Goal: Book appointment/travel/reservation

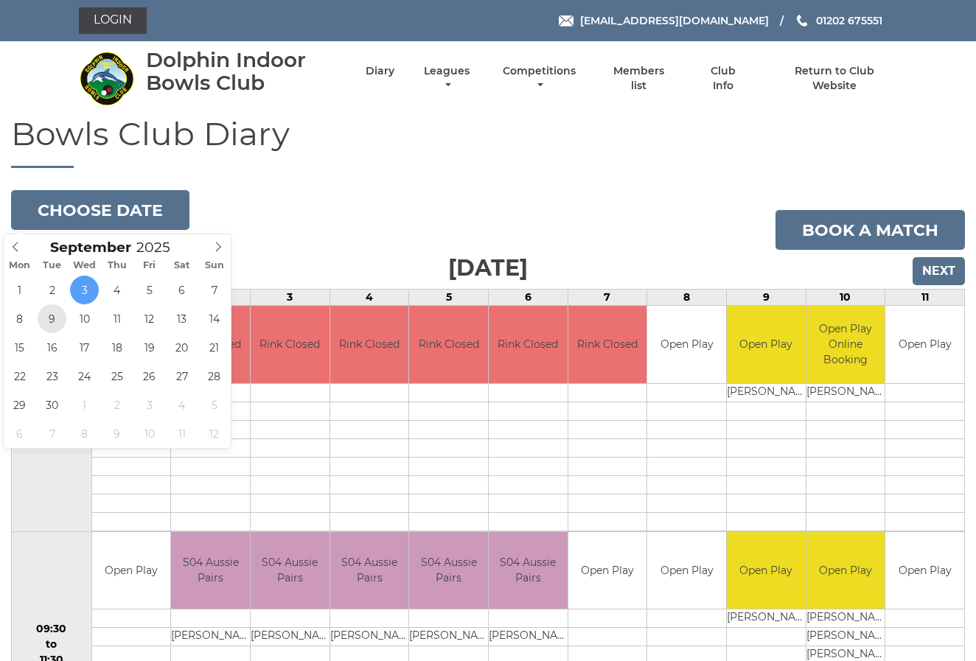
type input "[DATE]"
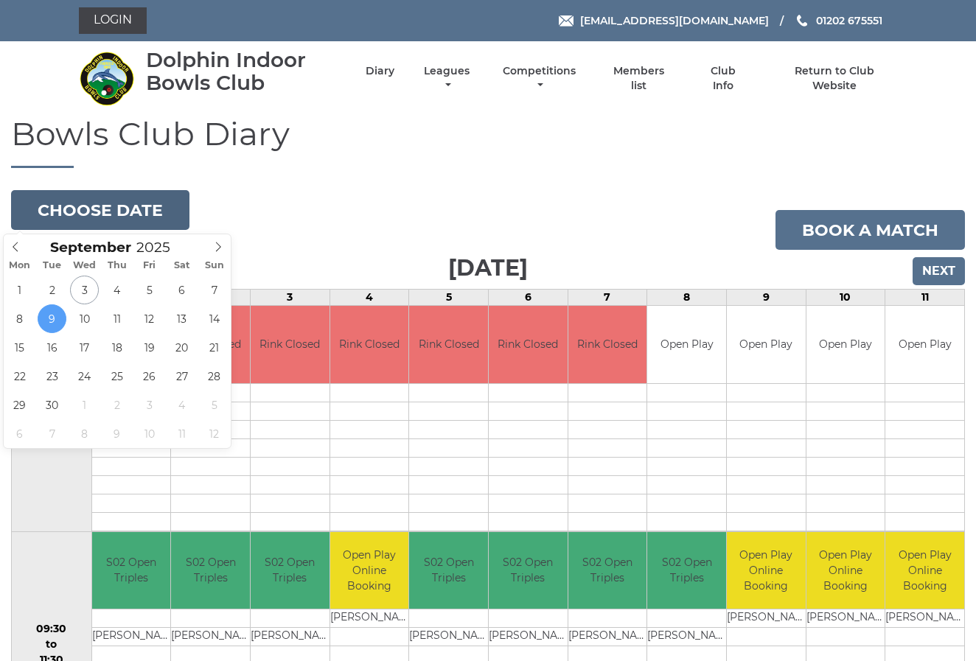
scroll to position [1, 0]
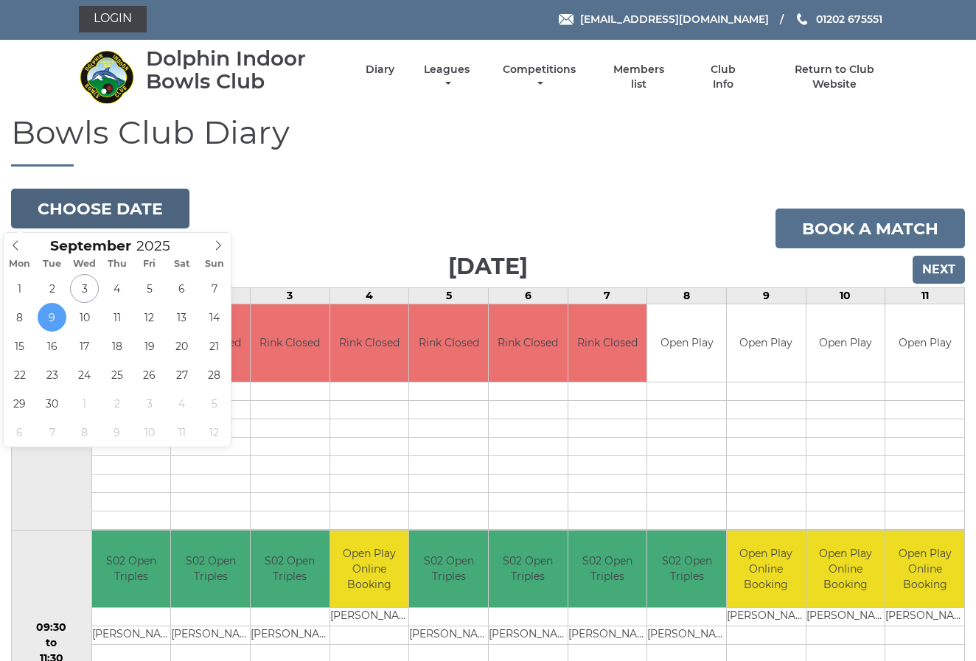
click at [75, 207] on button "Choose date" at bounding box center [100, 209] width 178 height 40
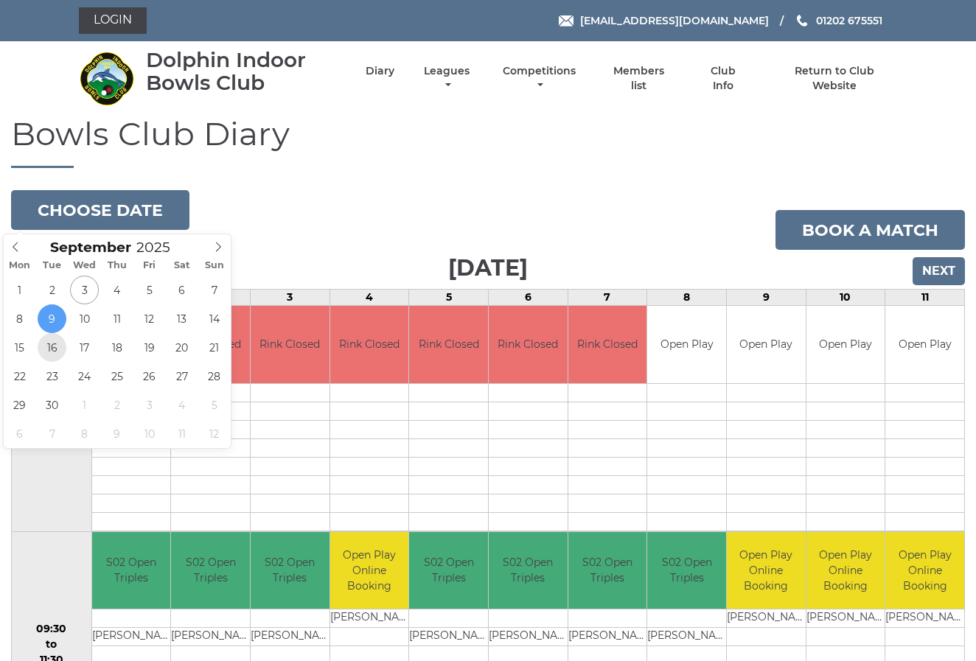
scroll to position [0, 1]
type input "[DATE]"
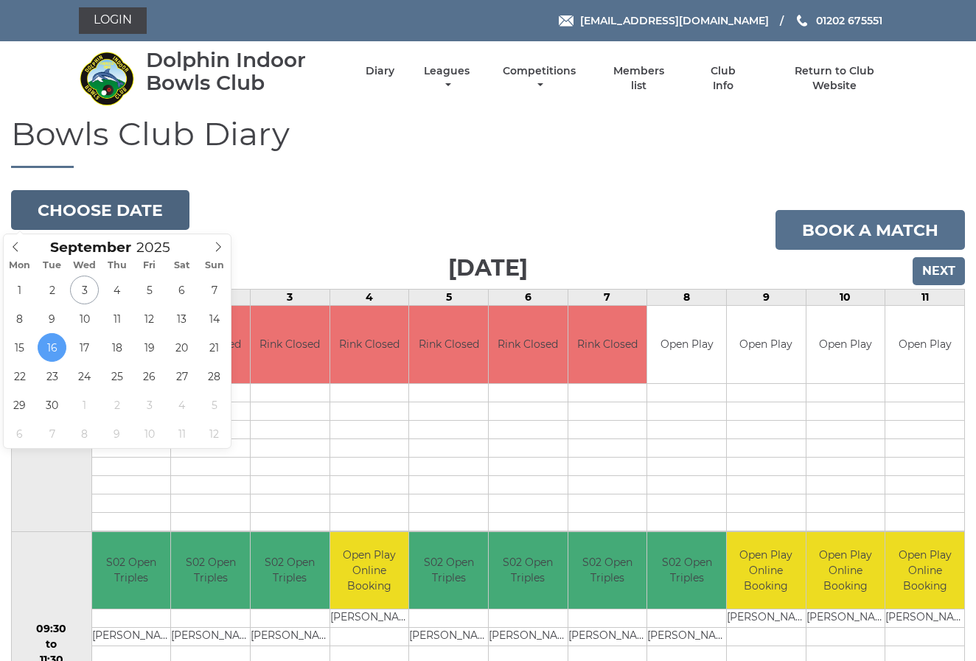
click at [114, 209] on button "Choose date" at bounding box center [100, 210] width 178 height 40
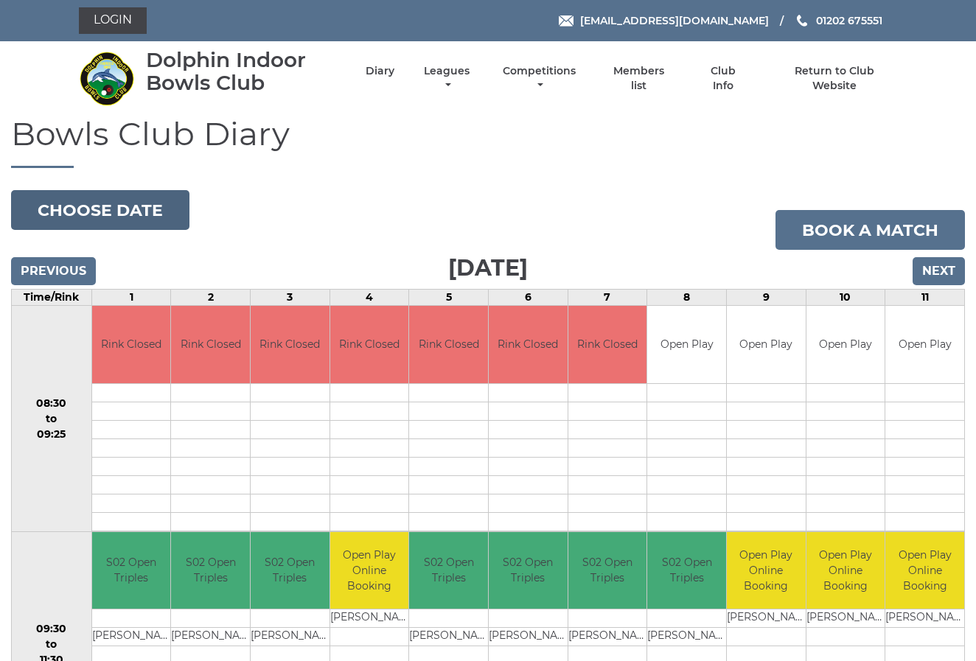
click at [86, 209] on button "Choose date" at bounding box center [100, 210] width 178 height 40
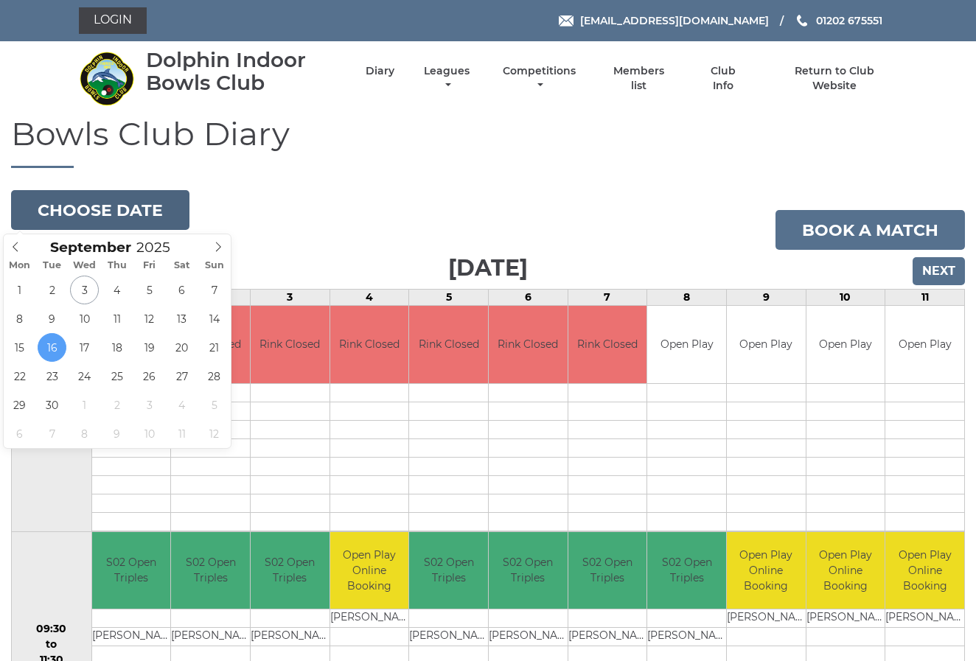
click at [88, 206] on button "Choose date" at bounding box center [100, 210] width 178 height 40
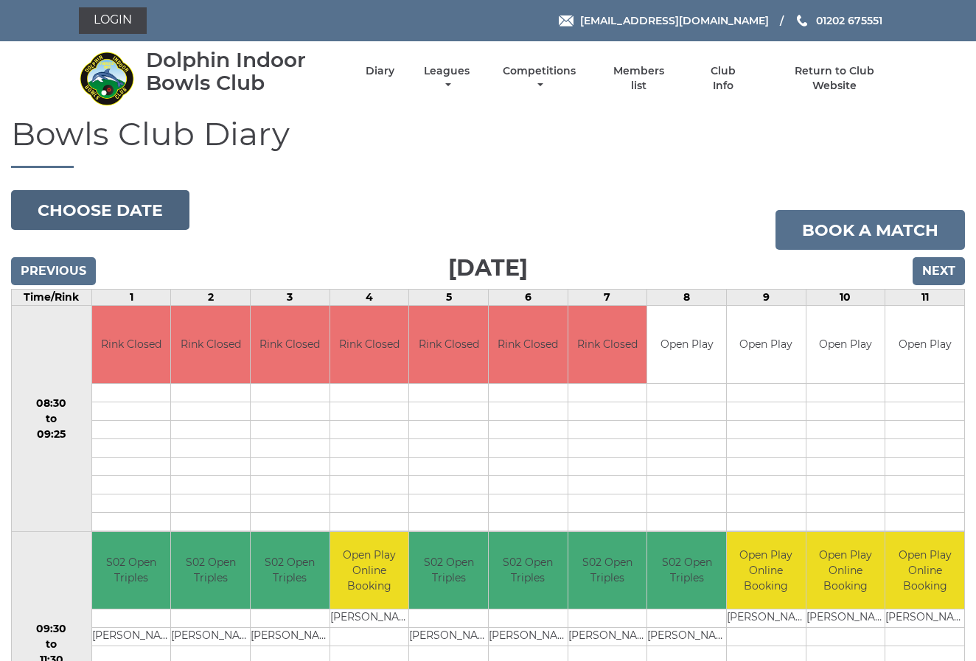
click at [88, 206] on button "Choose date" at bounding box center [100, 210] width 178 height 40
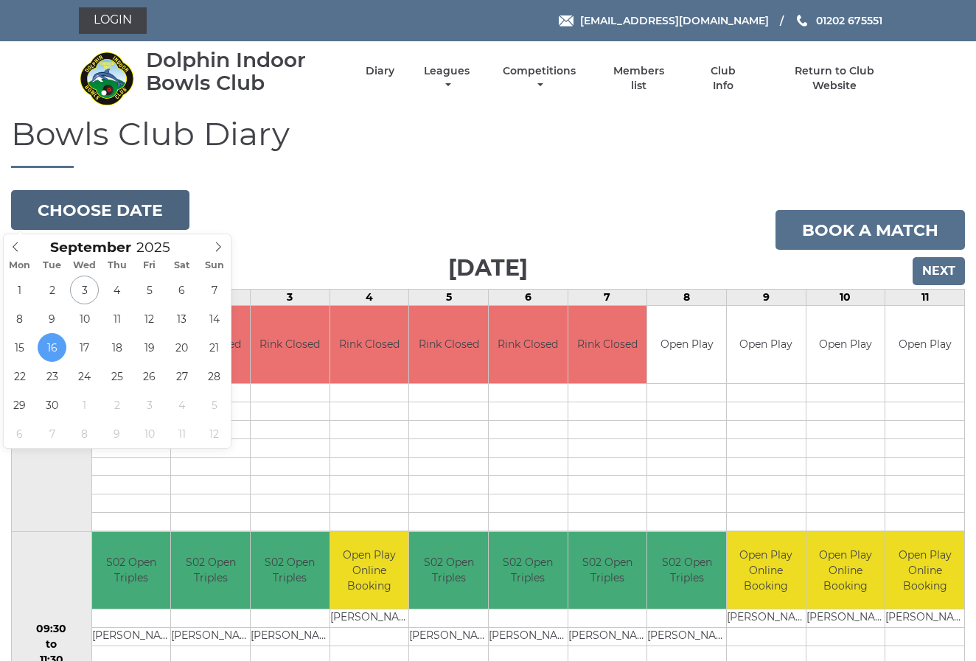
click at [154, 212] on button "Choose date" at bounding box center [100, 210] width 178 height 40
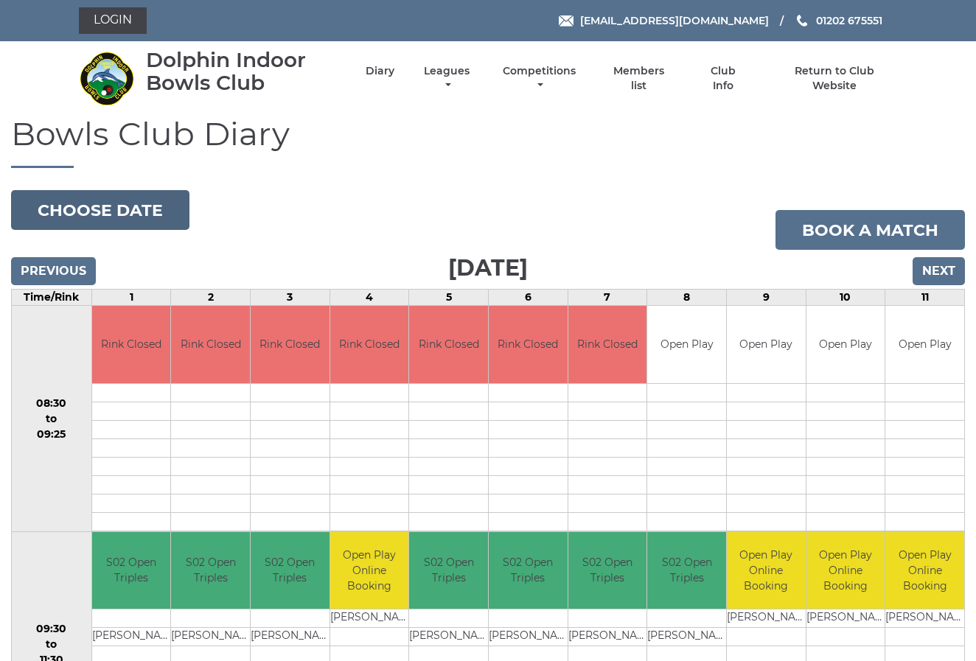
click at [56, 206] on button "Choose date" at bounding box center [100, 210] width 178 height 40
click at [57, 205] on button "Choose date" at bounding box center [100, 210] width 178 height 40
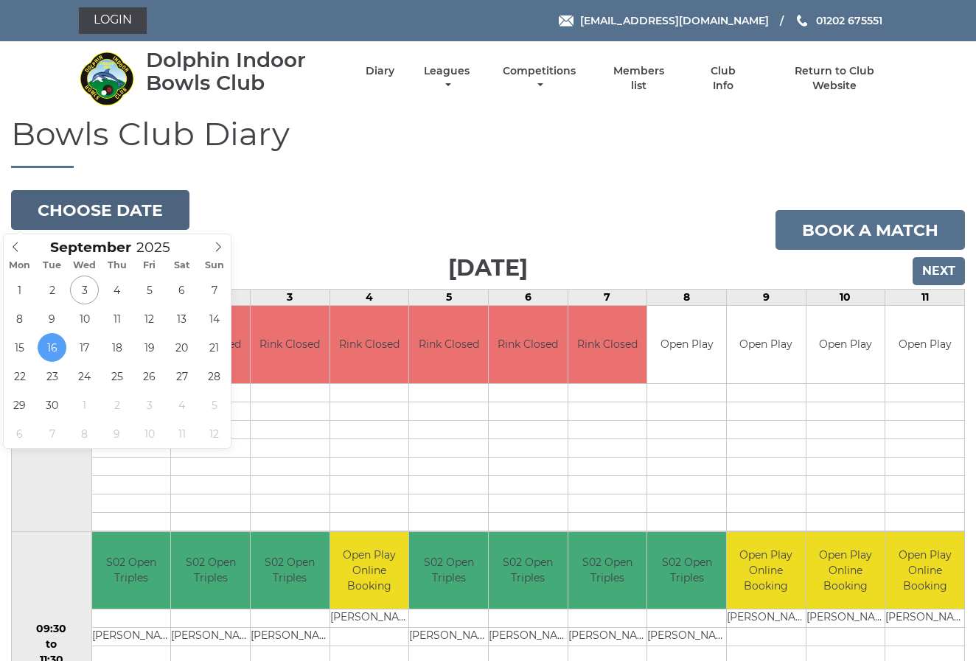
scroll to position [0, 0]
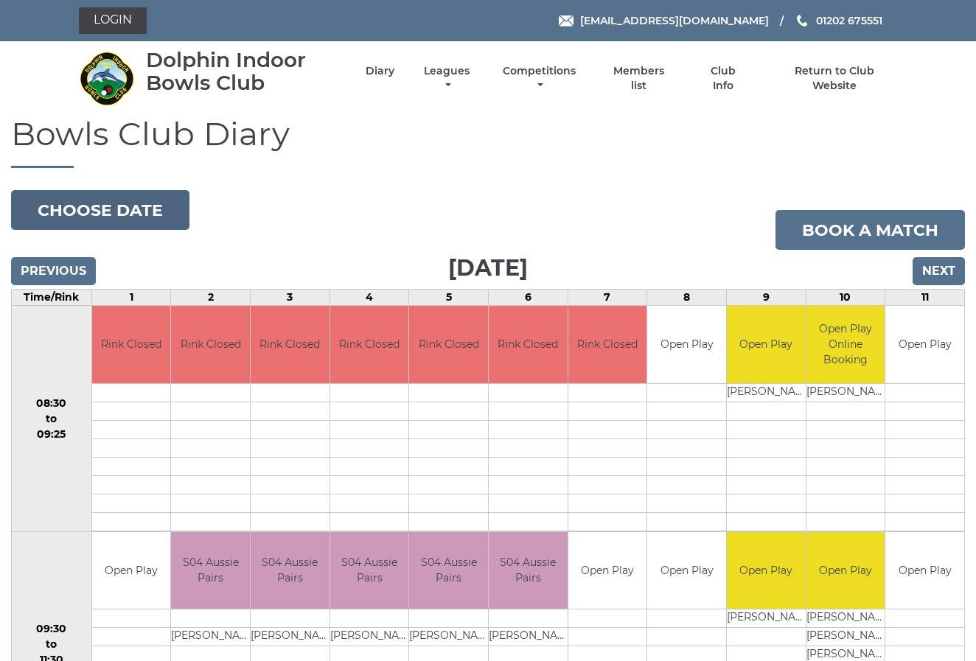
click at [65, 206] on button "Choose date" at bounding box center [100, 210] width 178 height 40
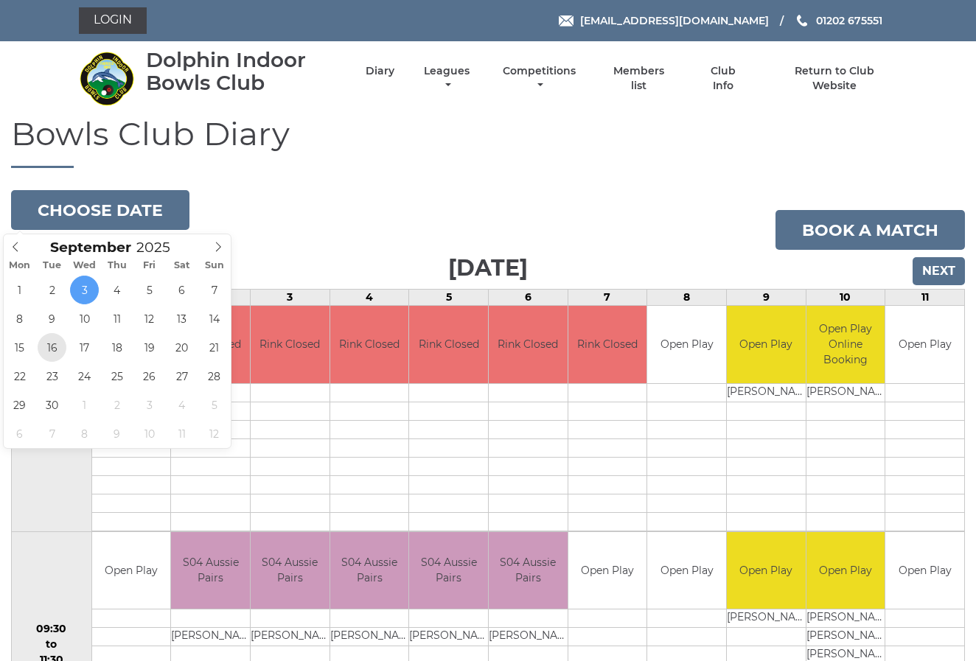
type input "[DATE]"
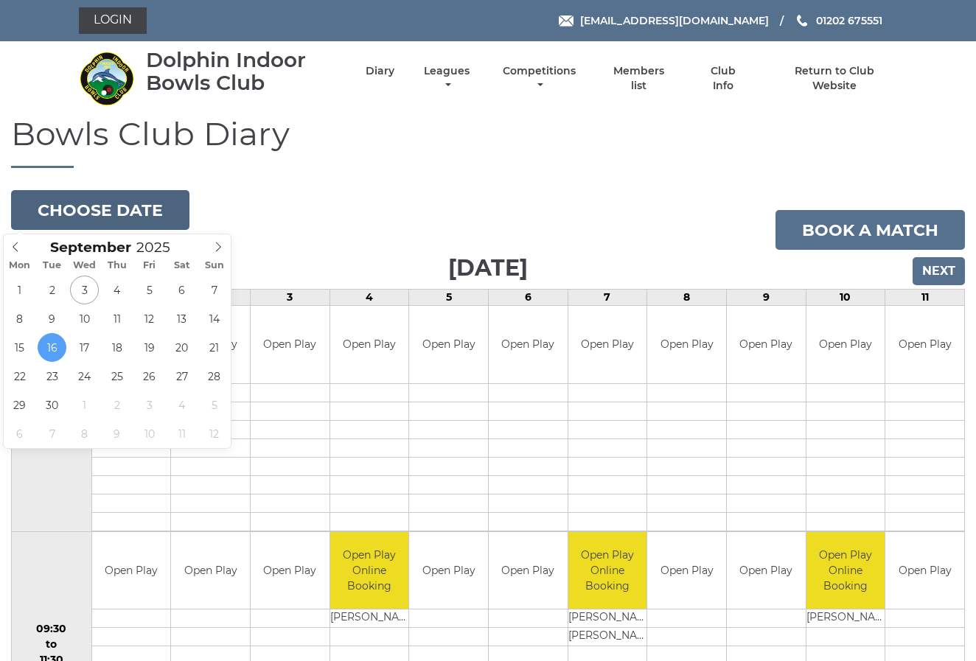
click at [58, 206] on button "Choose date" at bounding box center [100, 210] width 178 height 40
type input "[DATE]"
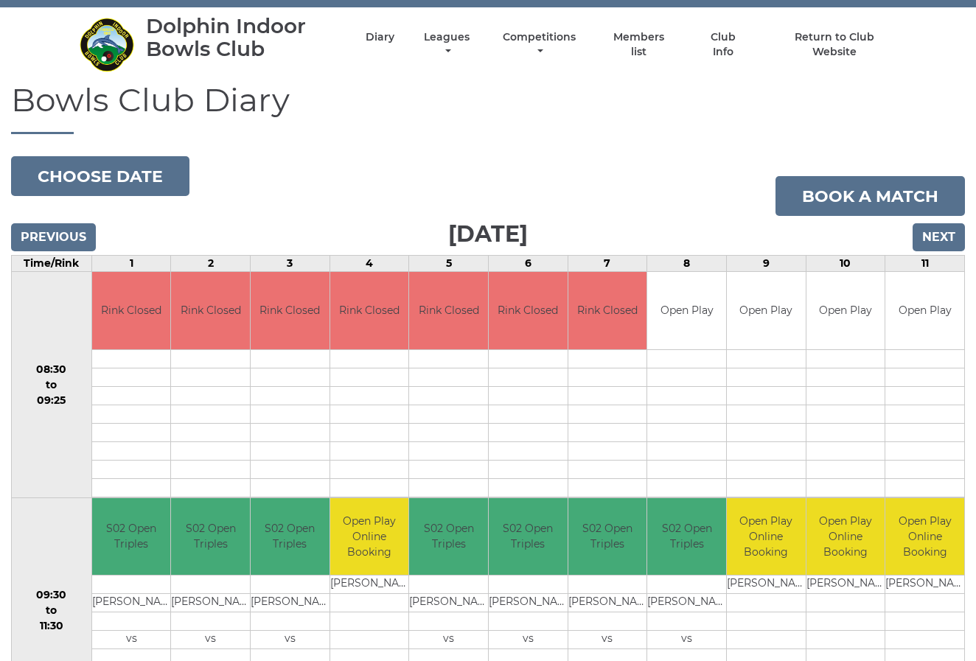
scroll to position [23, 0]
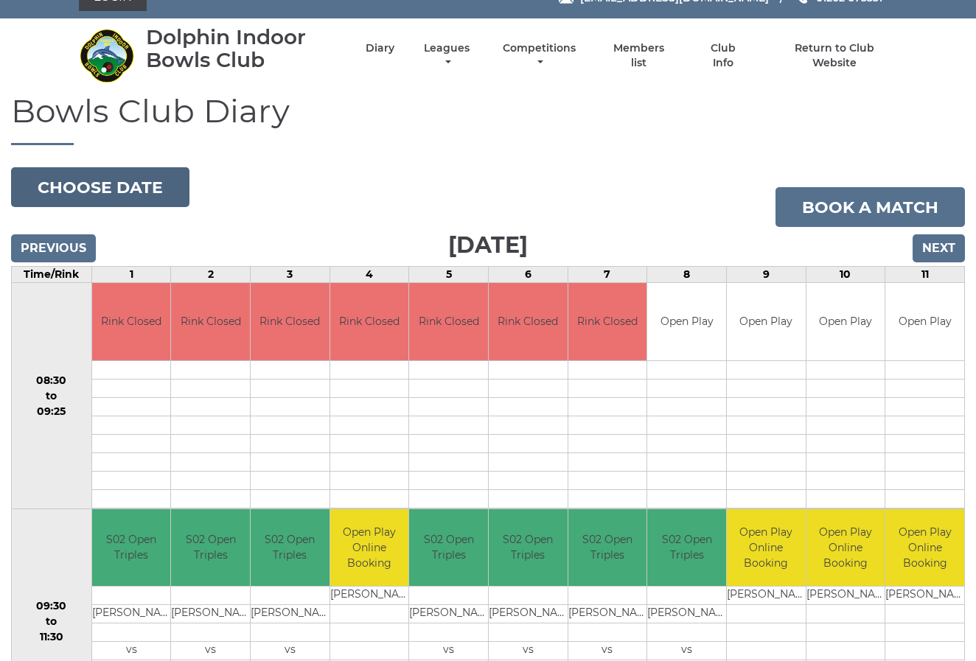
click at [92, 183] on button "Choose date" at bounding box center [100, 187] width 178 height 40
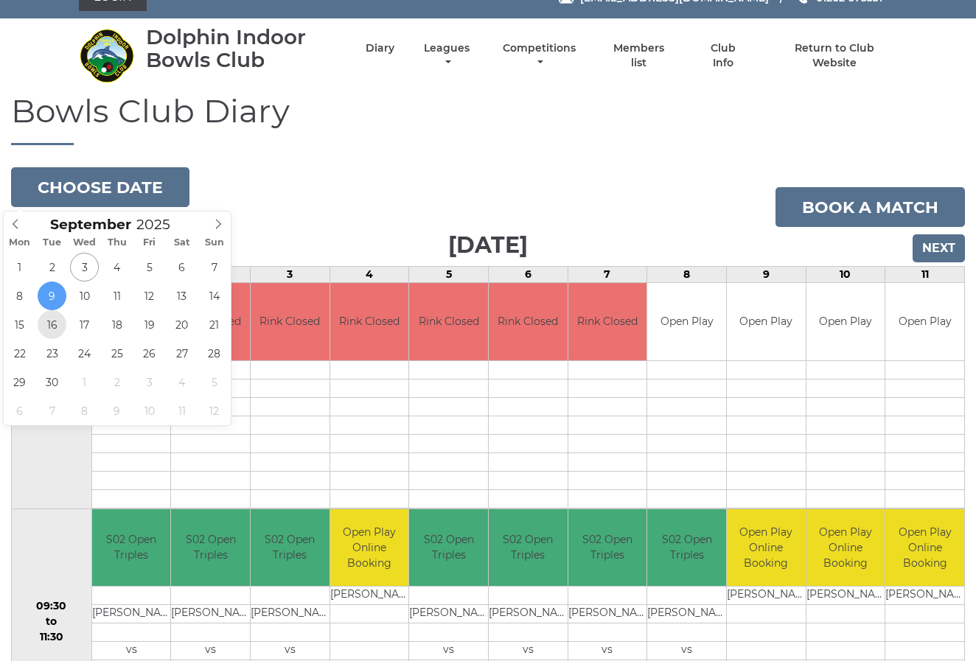
type input "[DATE]"
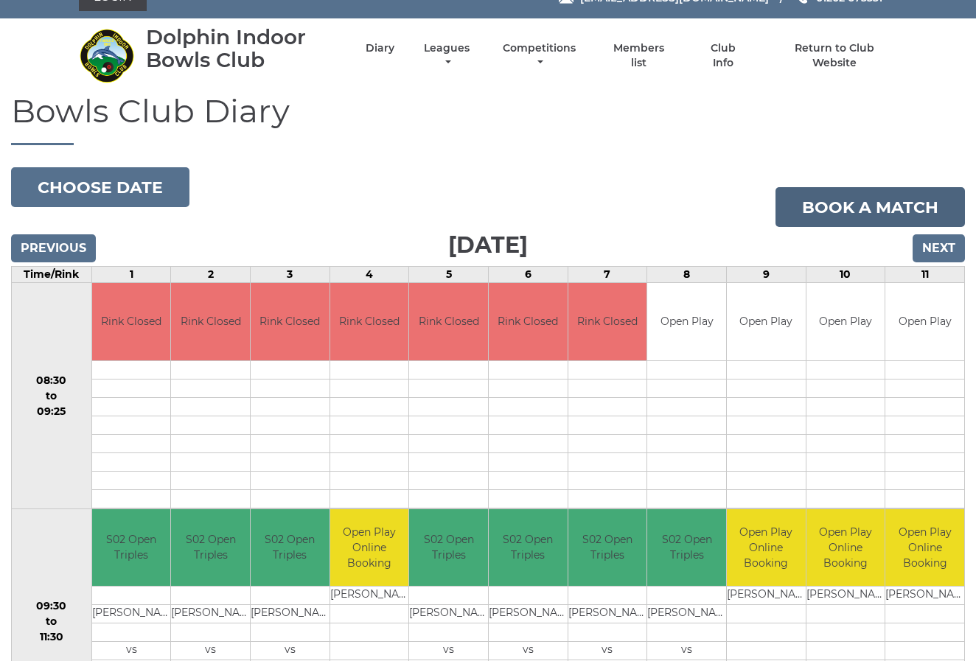
click at [934, 226] on link "Book a match" at bounding box center [871, 207] width 190 height 40
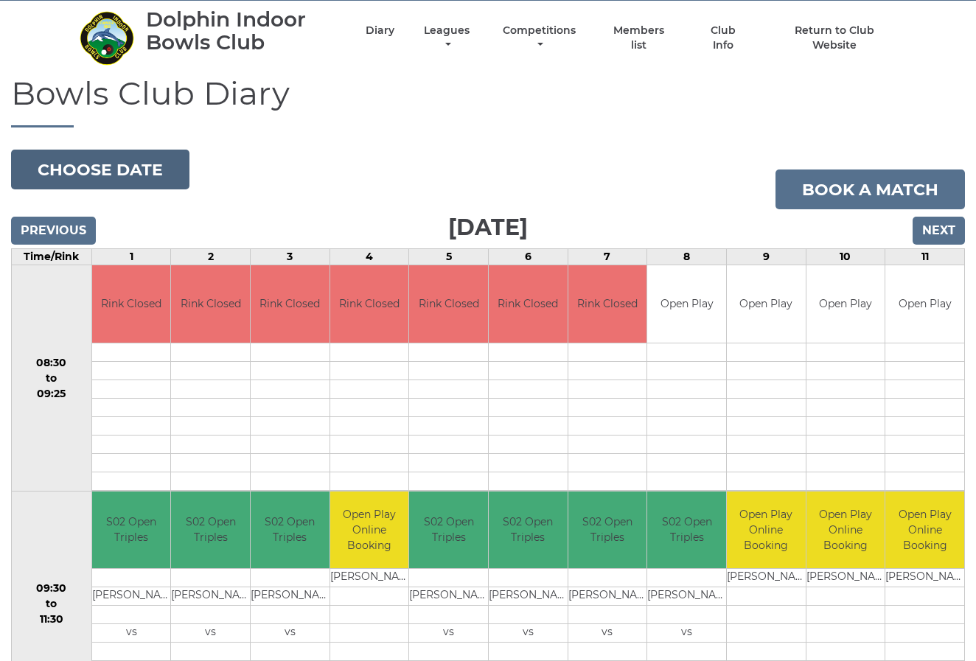
click at [97, 164] on button "Choose date" at bounding box center [100, 170] width 178 height 40
click at [95, 164] on button "Choose date" at bounding box center [100, 170] width 178 height 40
click at [76, 172] on button "Choose date" at bounding box center [100, 170] width 178 height 40
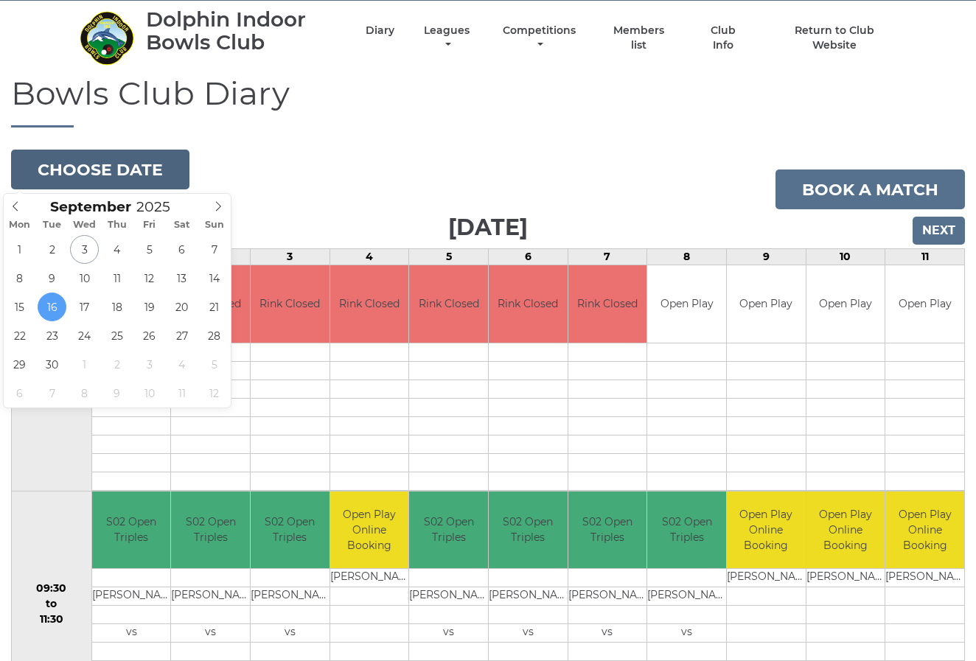
click at [75, 173] on button "Choose date" at bounding box center [100, 170] width 178 height 40
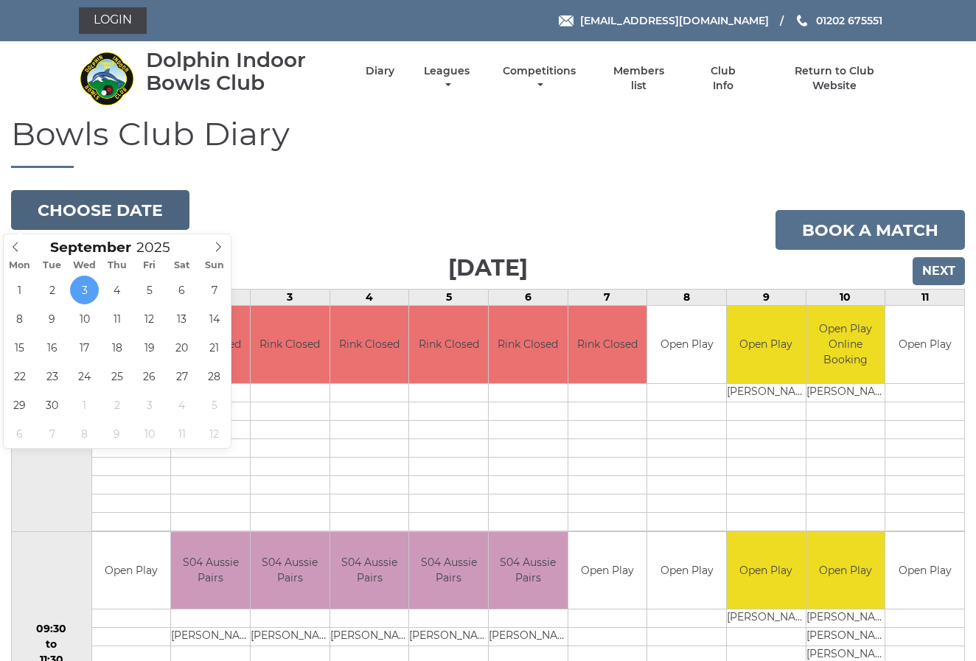
click at [125, 209] on button "Choose date" at bounding box center [100, 210] width 178 height 40
type input "[DATE]"
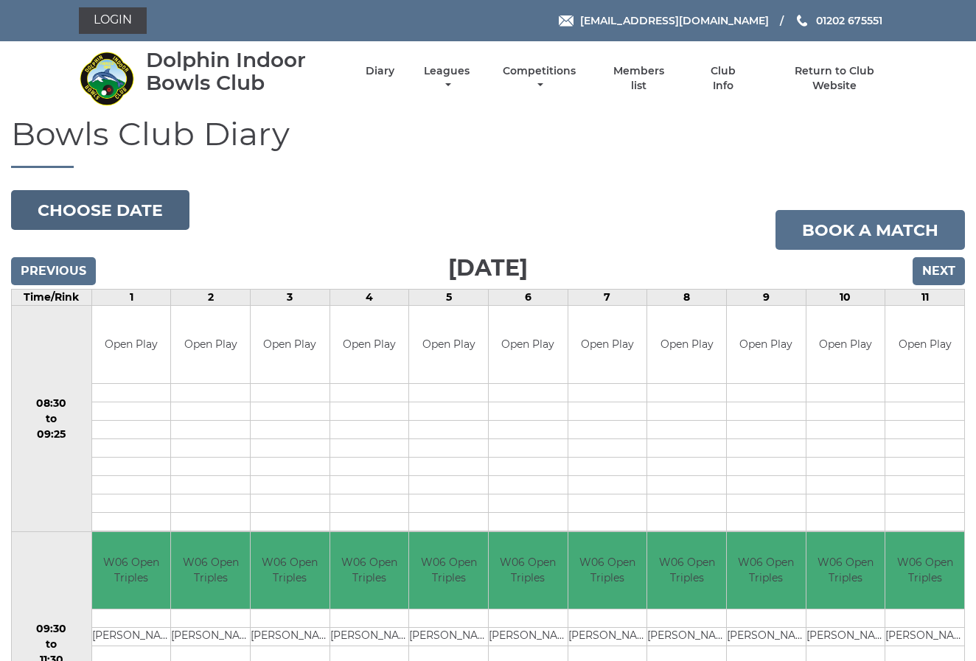
click at [66, 209] on button "Choose date" at bounding box center [100, 210] width 178 height 40
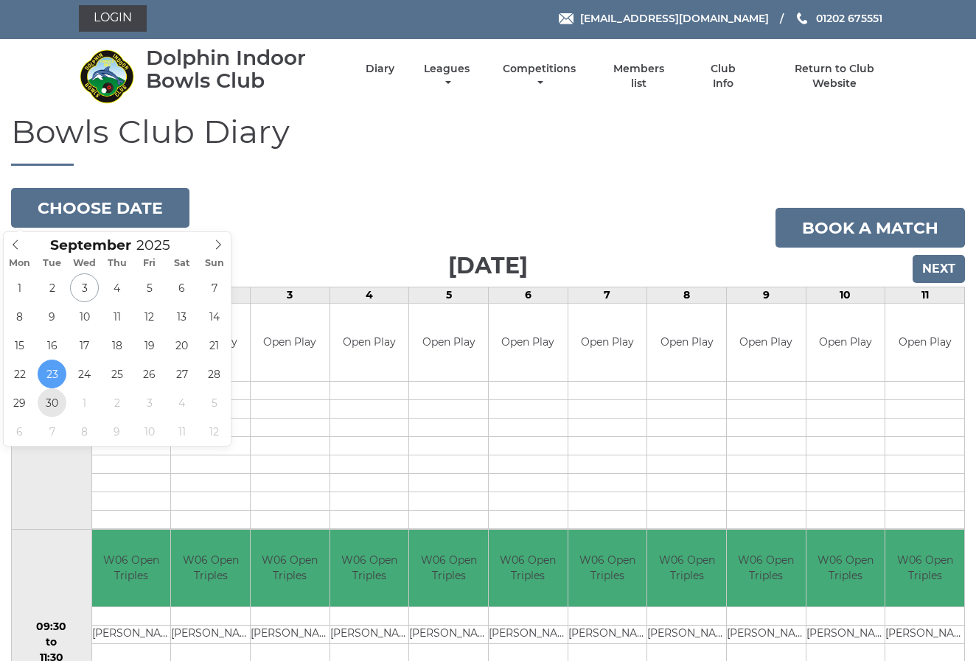
scroll to position [3, 0]
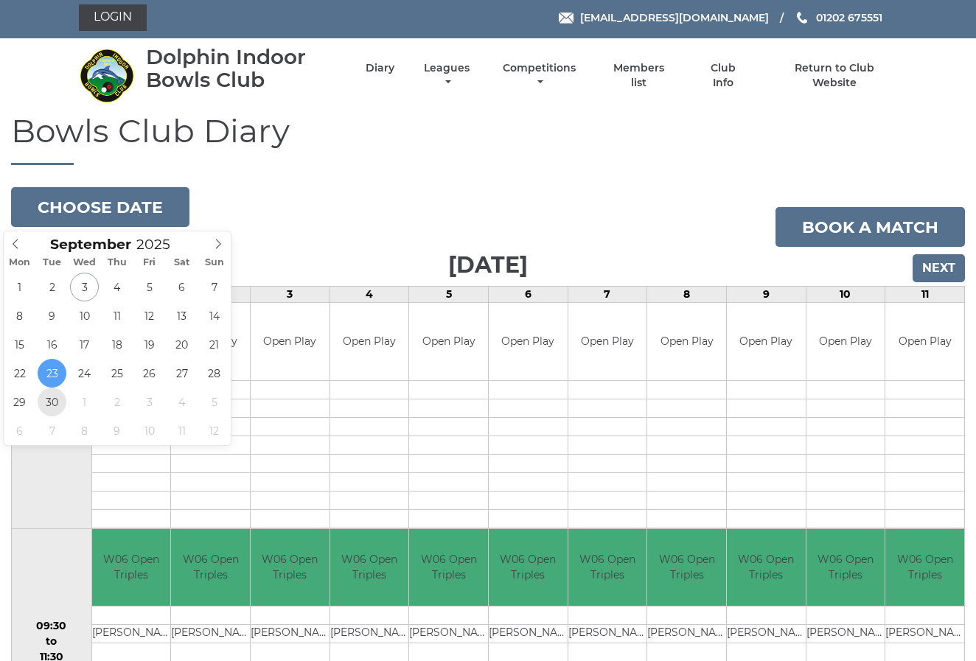
type input "[DATE]"
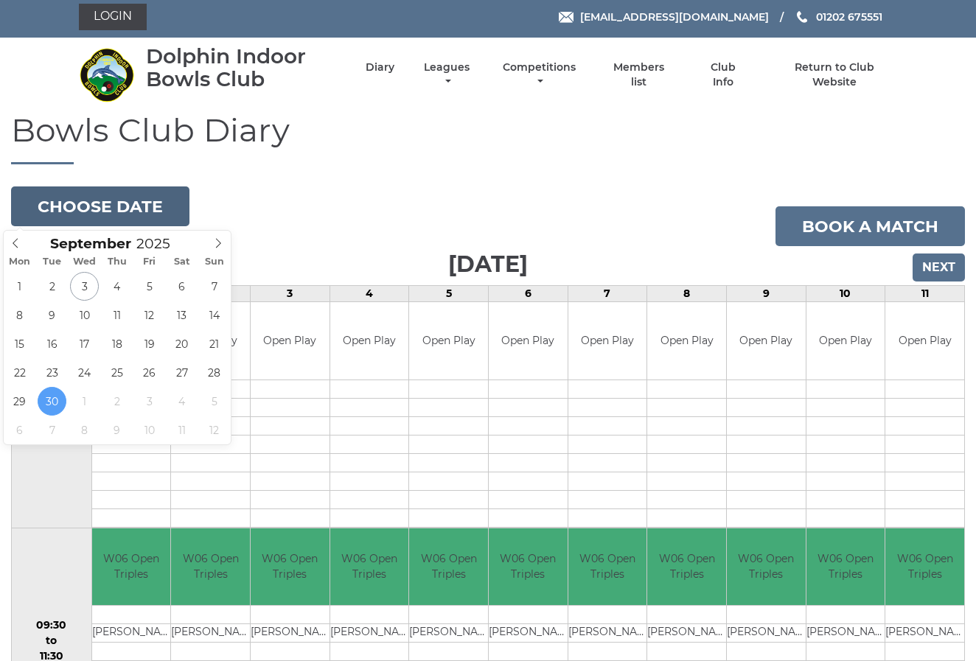
click at [78, 201] on button "Choose date" at bounding box center [100, 207] width 178 height 40
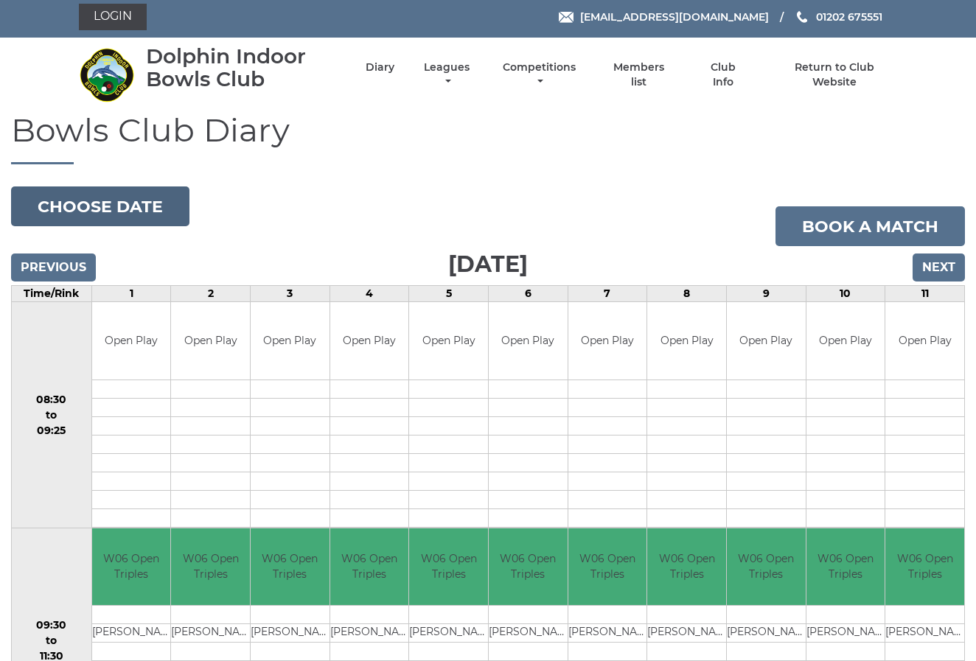
click at [78, 201] on button "Choose date" at bounding box center [100, 207] width 178 height 40
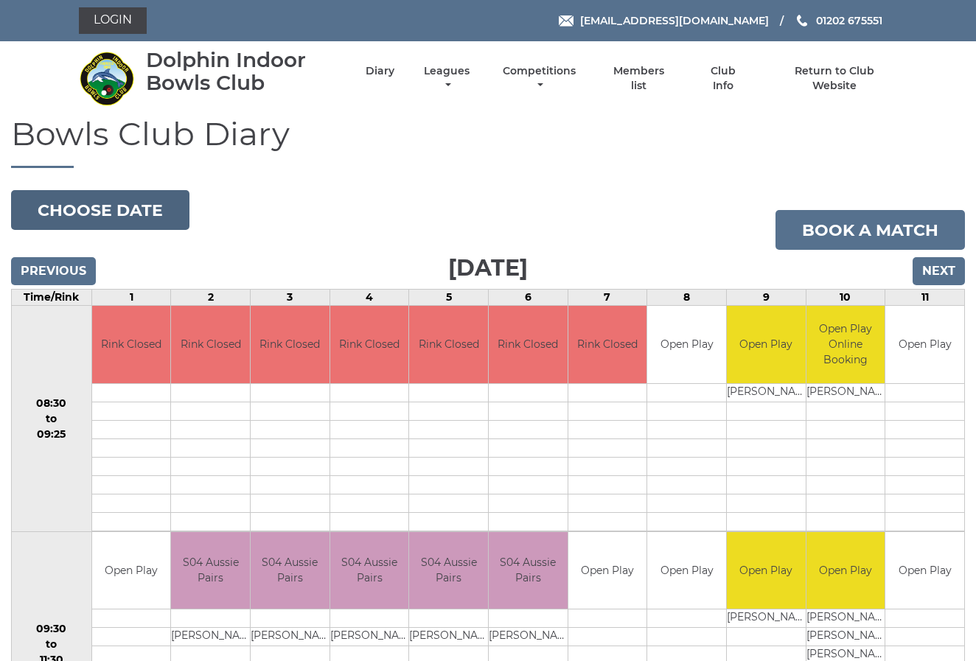
scroll to position [0, 1]
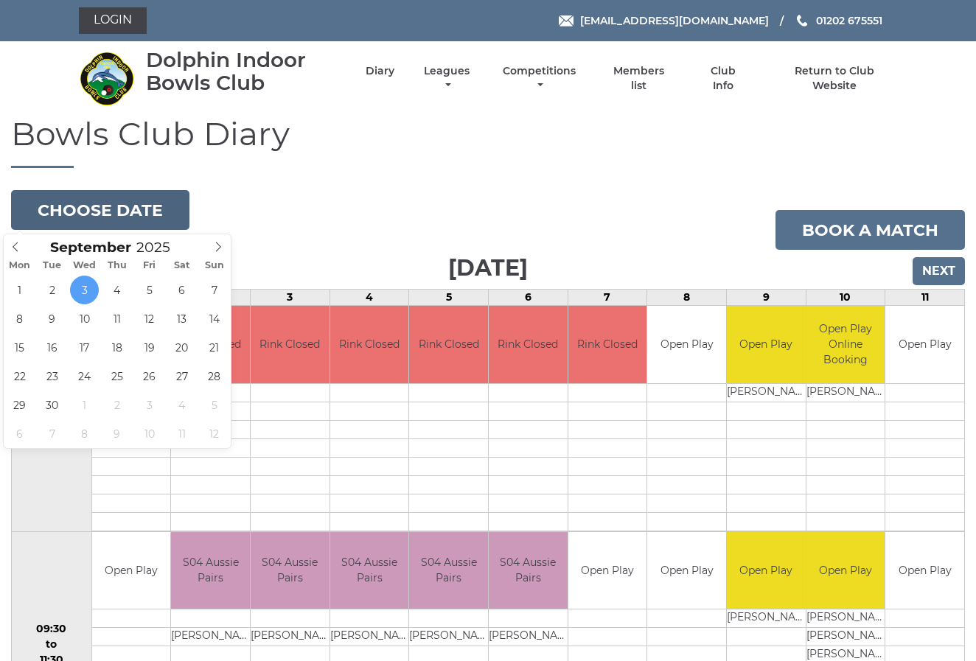
click at [105, 205] on button "Choose date" at bounding box center [100, 210] width 178 height 40
type input "[DATE]"
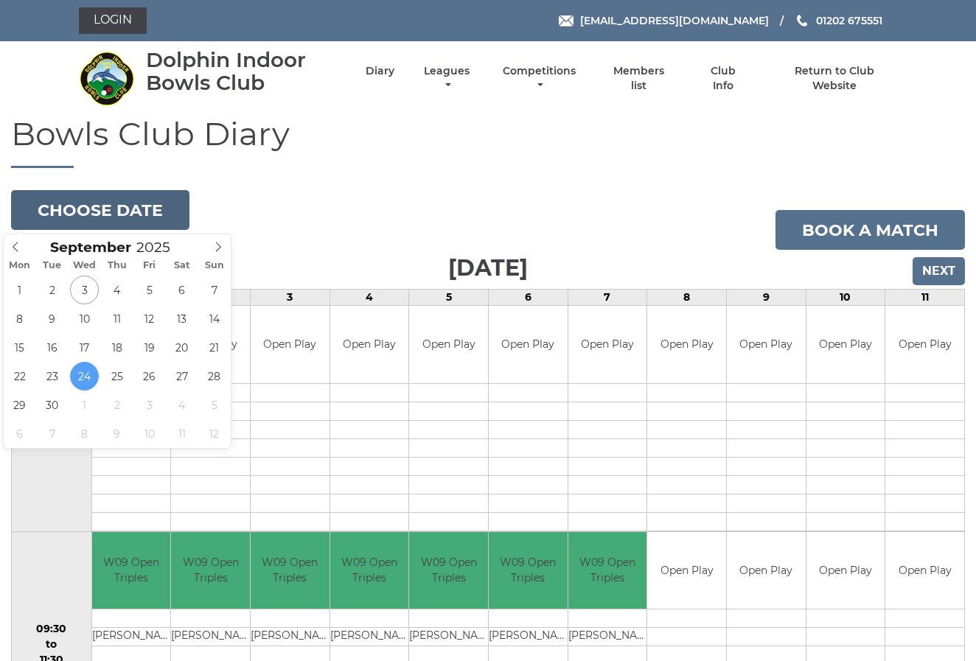
click at [103, 209] on button "Choose date" at bounding box center [100, 210] width 178 height 40
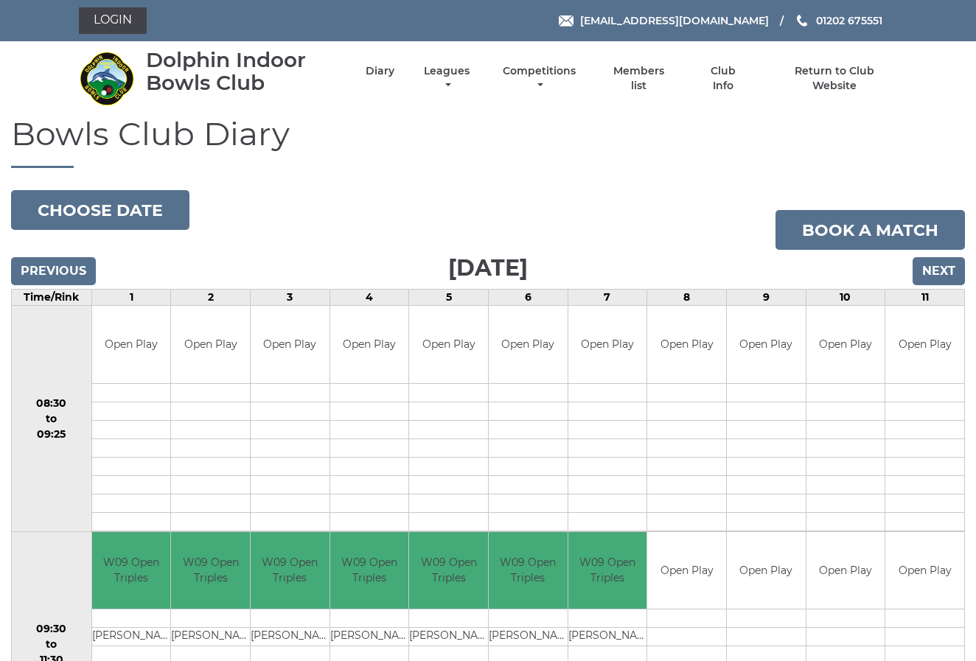
click at [57, 265] on input "Previous" at bounding box center [53, 271] width 85 height 28
click at [56, 265] on input "Previous" at bounding box center [53, 271] width 85 height 28
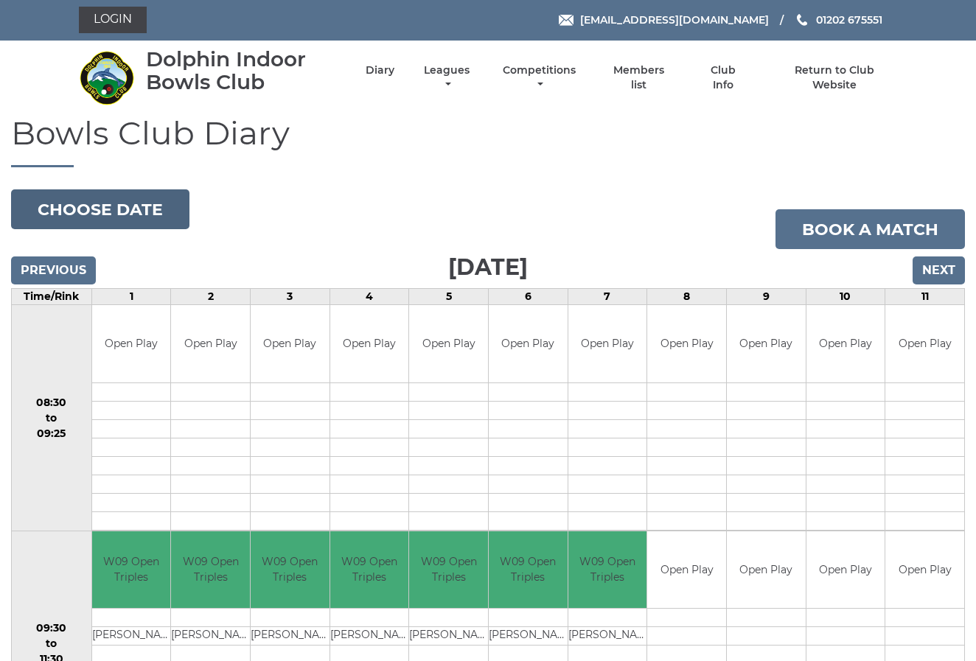
click at [82, 206] on button "Choose date" at bounding box center [100, 210] width 178 height 40
click at [80, 208] on button "Choose date" at bounding box center [100, 210] width 178 height 40
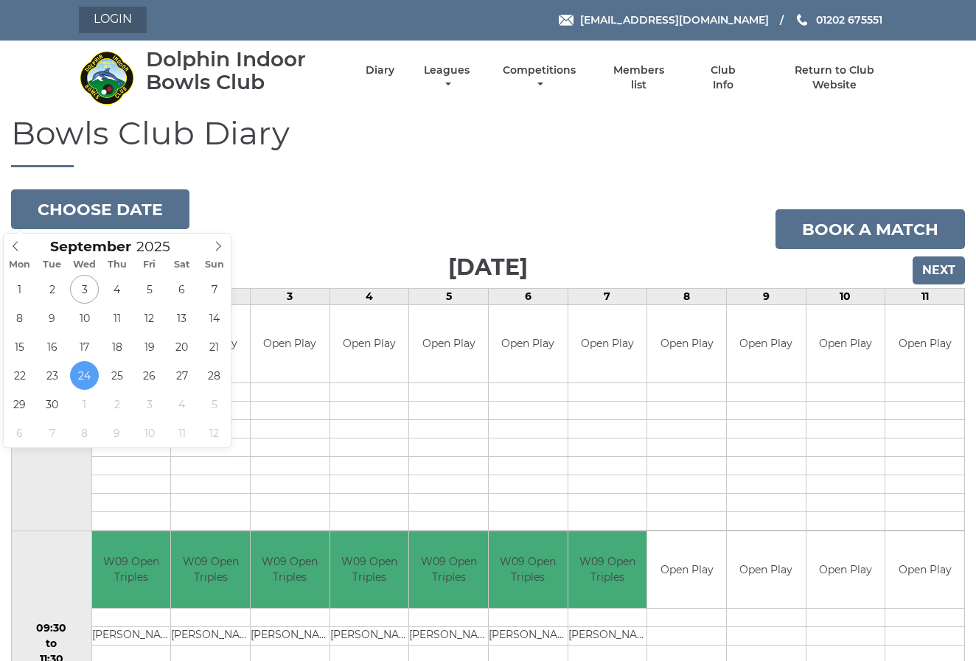
click at [108, 18] on link "Login" at bounding box center [113, 20] width 68 height 27
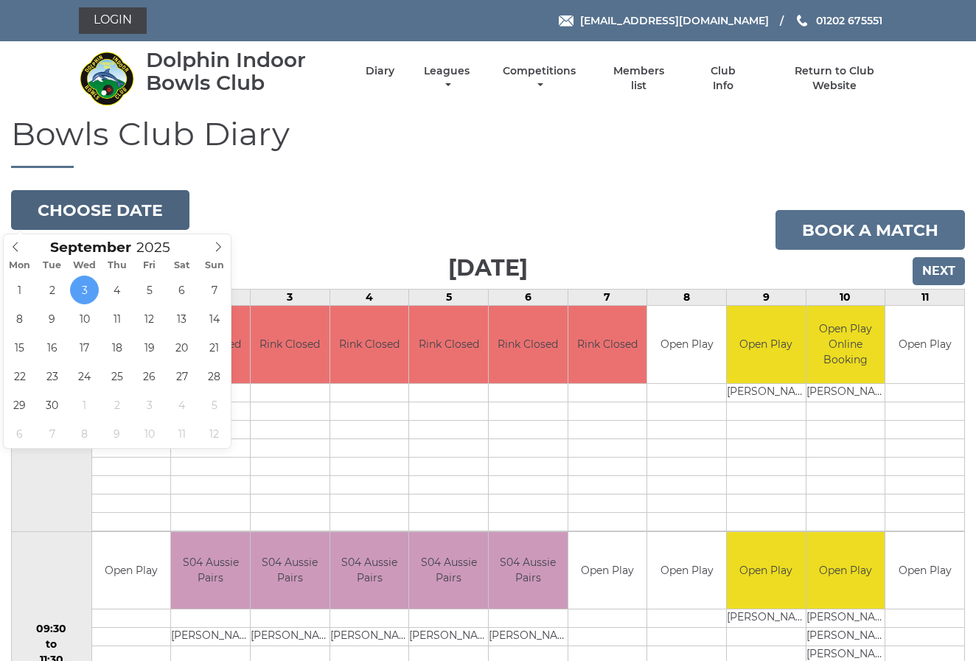
click at [101, 201] on button "Choose date" at bounding box center [100, 210] width 178 height 40
type input "2025-09-30"
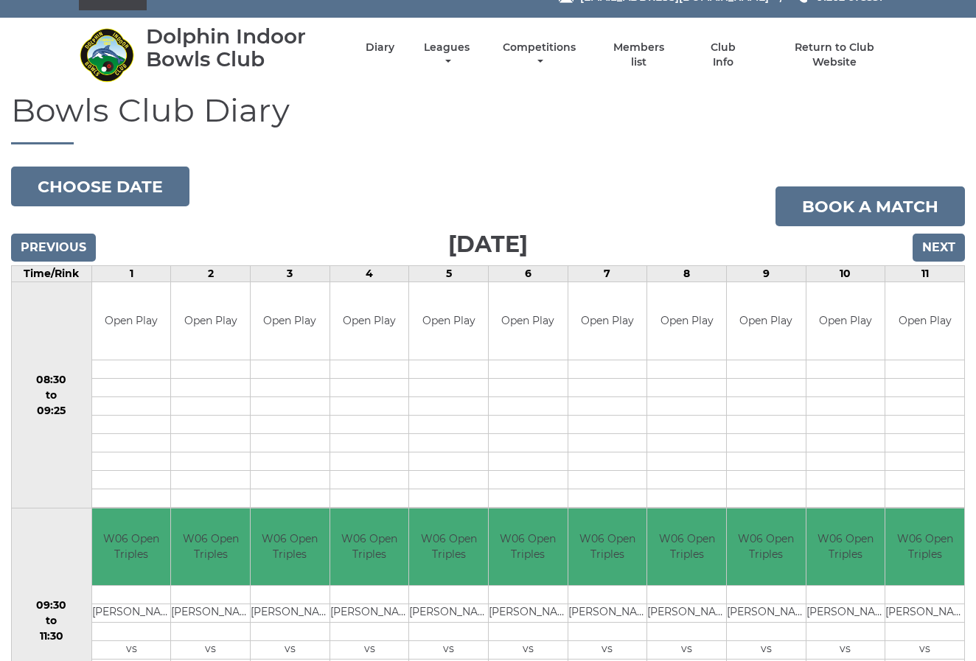
scroll to position [28, 0]
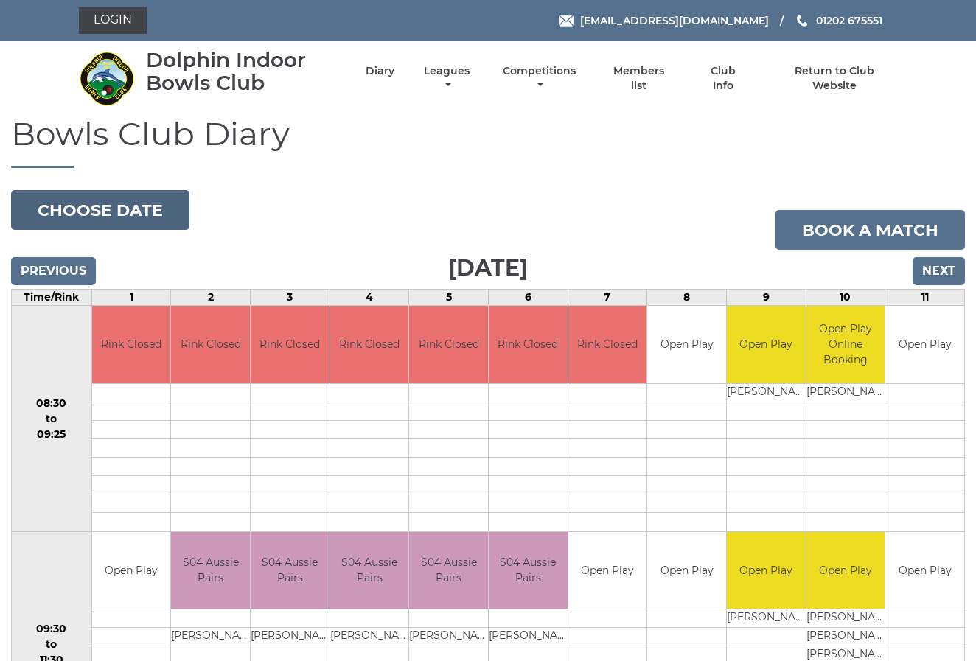
click at [113, 213] on button "Choose date" at bounding box center [100, 210] width 178 height 40
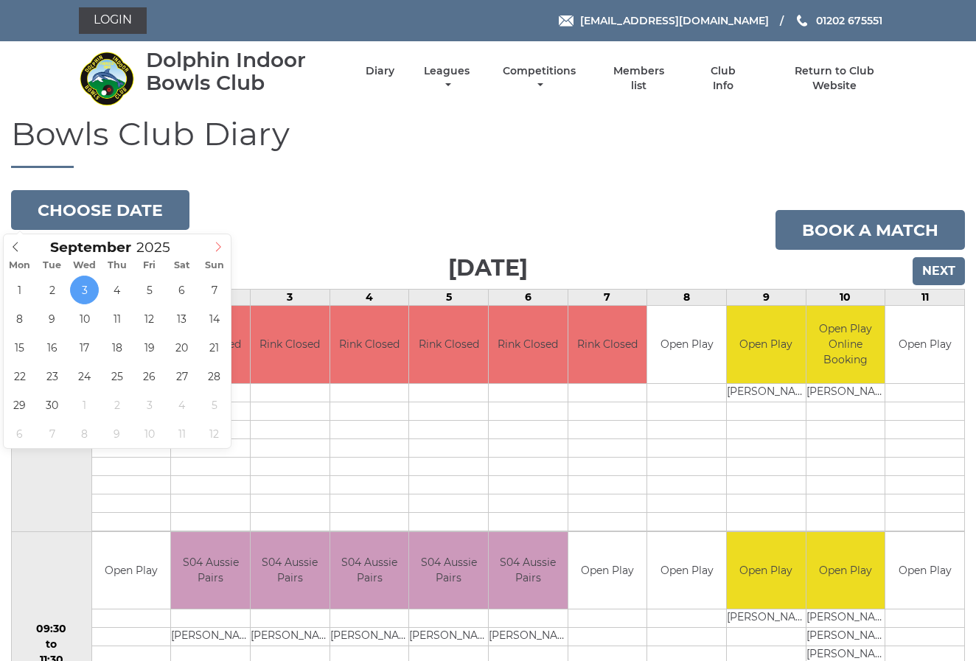
click at [218, 245] on icon at bounding box center [218, 248] width 5 height 10
type input "[DATE]"
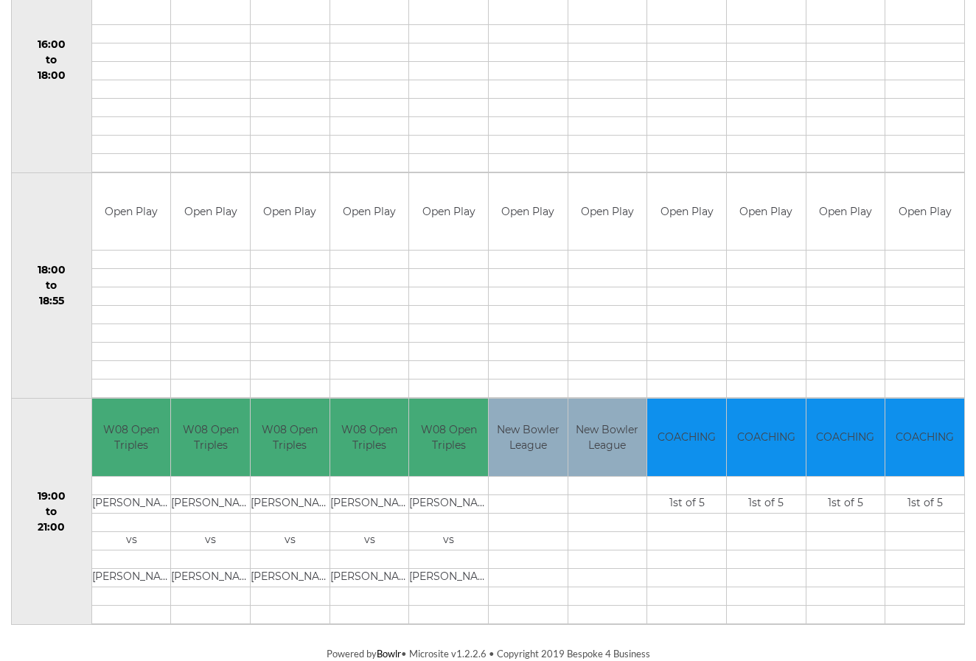
scroll to position [1265, 0]
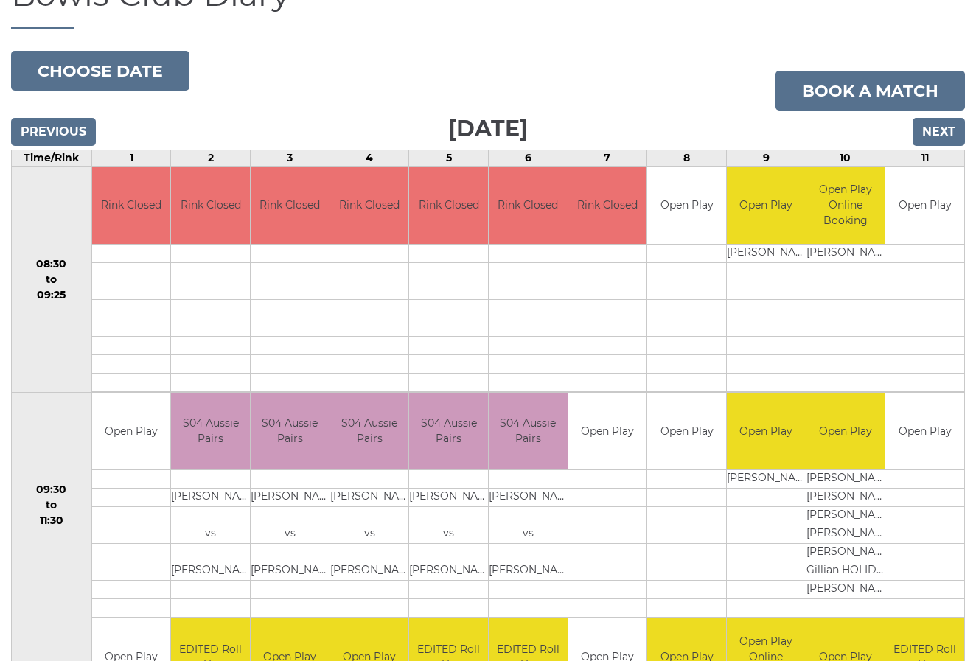
scroll to position [143, 0]
